Goal: Navigation & Orientation: Find specific page/section

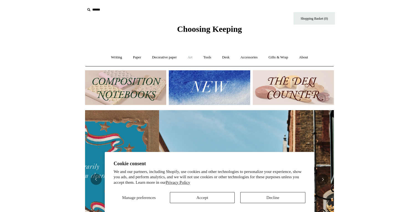
scroll to position [0, 249]
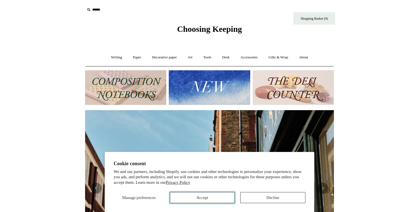
click at [208, 194] on button "Accept" at bounding box center [202, 197] width 65 height 11
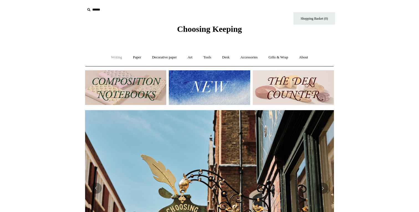
click at [118, 58] on link "Writing +" at bounding box center [116, 57] width 21 height 15
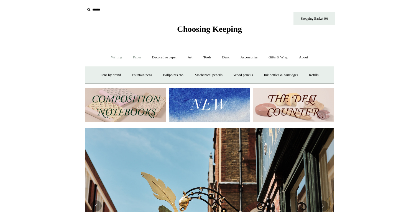
click at [130, 57] on link "Paper +" at bounding box center [137, 57] width 18 height 15
click at [127, 77] on link "Notebooks +" at bounding box center [131, 75] width 25 height 15
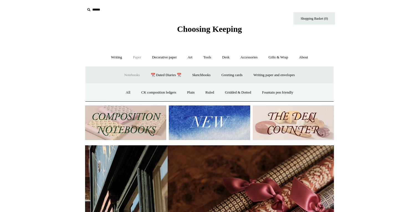
scroll to position [0, 497]
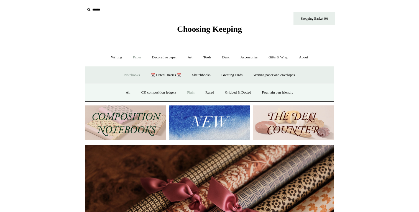
click at [189, 89] on link "Plain" at bounding box center [190, 92] width 17 height 15
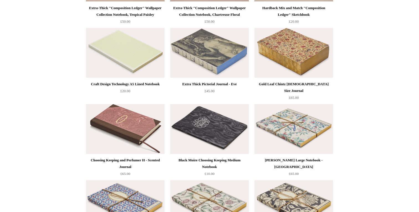
scroll to position [1160, 0]
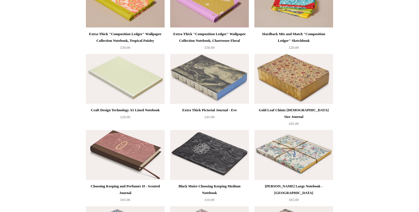
click at [285, 65] on img at bounding box center [293, 79] width 79 height 50
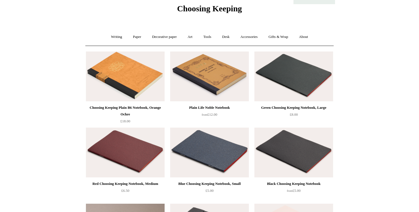
scroll to position [9, 0]
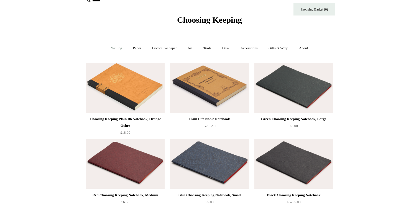
click at [116, 49] on link "Writing +" at bounding box center [116, 48] width 21 height 15
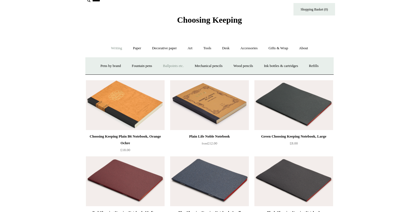
click at [178, 67] on link "Ballpoints etc. +" at bounding box center [173, 66] width 31 height 15
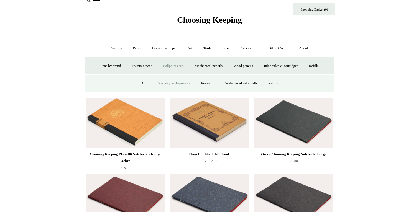
click at [161, 87] on link "Everyday & disposable" at bounding box center [172, 83] width 43 height 15
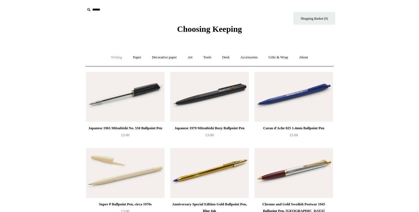
click at [114, 59] on link "Writing +" at bounding box center [116, 57] width 21 height 15
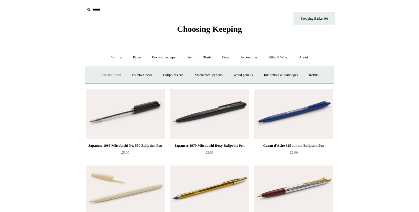
click at [107, 76] on link "Pens by brand +" at bounding box center [111, 75] width 30 height 15
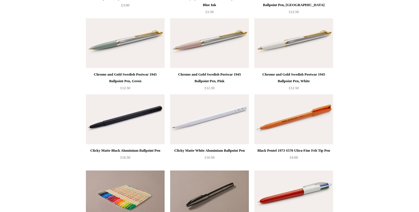
scroll to position [61, 0]
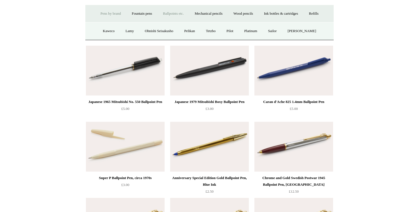
click at [178, 13] on link "Ballpoints etc. +" at bounding box center [173, 13] width 31 height 15
click at [201, 31] on link "Premium" at bounding box center [207, 31] width 23 height 15
